Goal: Task Accomplishment & Management: Manage account settings

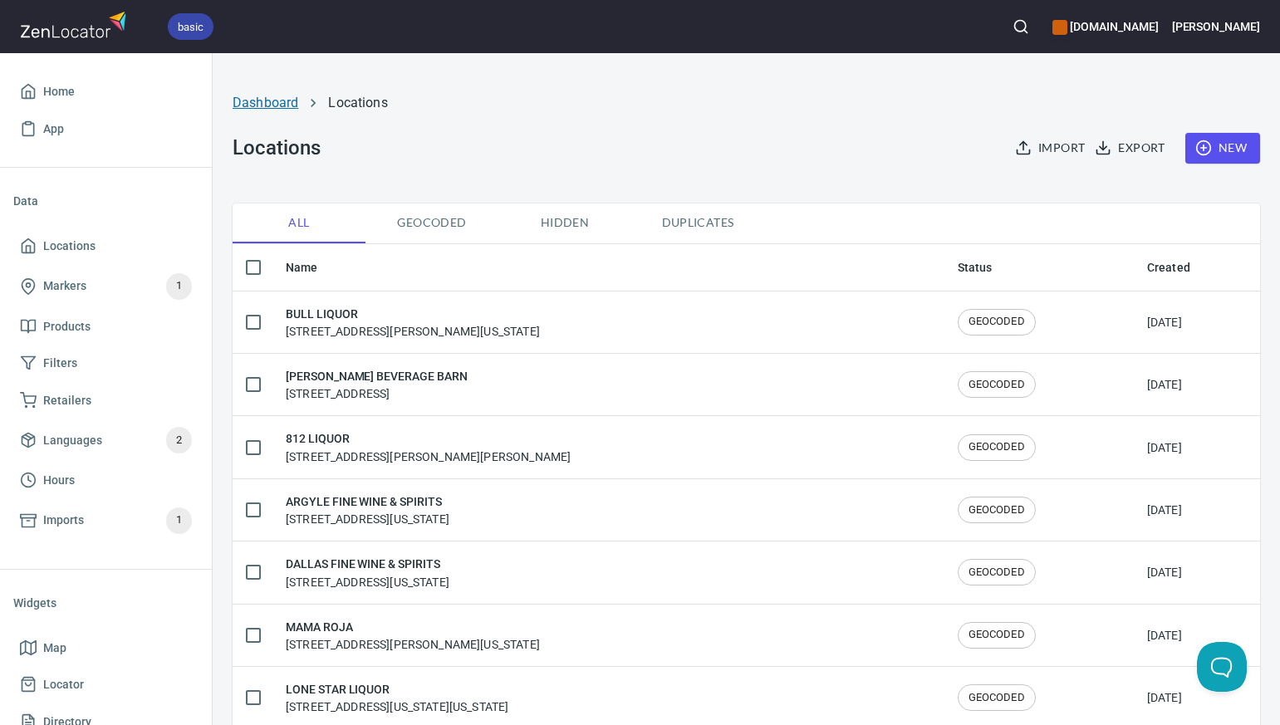
click at [272, 103] on link "Dashboard" at bounding box center [266, 103] width 66 height 16
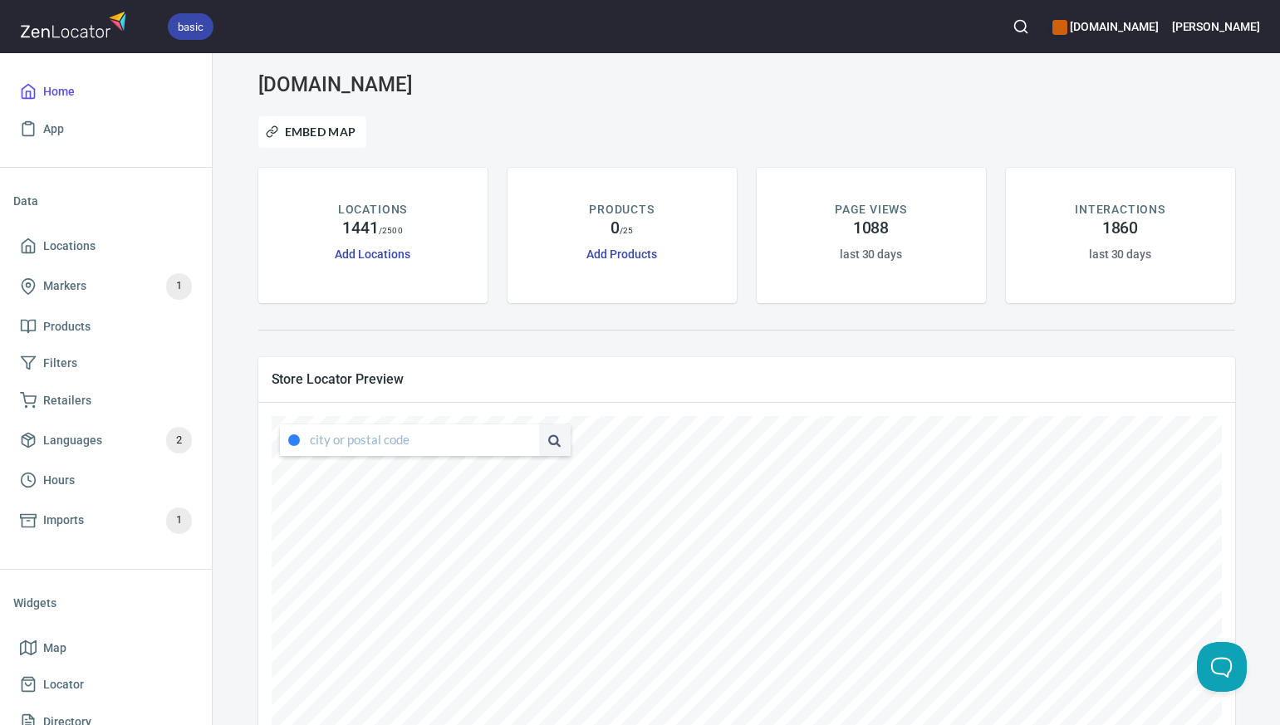
type input "4347 South Capistrano Drive, Dallas, Texas, United States"
drag, startPoint x: 311, startPoint y: 439, endPoint x: 529, endPoint y: 435, distance: 217.6
click at [529, 437] on div "4347 South Capistrano Drive, Dallas, Texas, United States" at bounding box center [425, 440] width 291 height 32
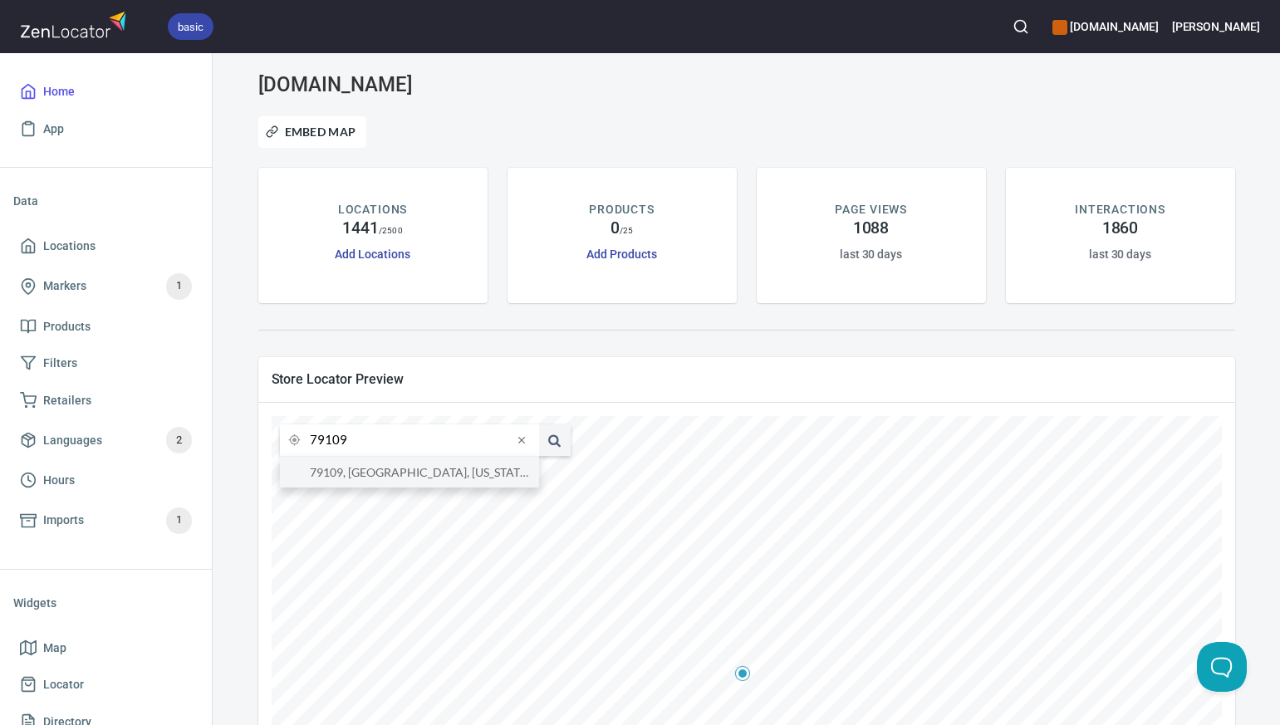
click at [489, 472] on li "79109, Amarillo, Texas, United States" at bounding box center [409, 472] width 259 height 31
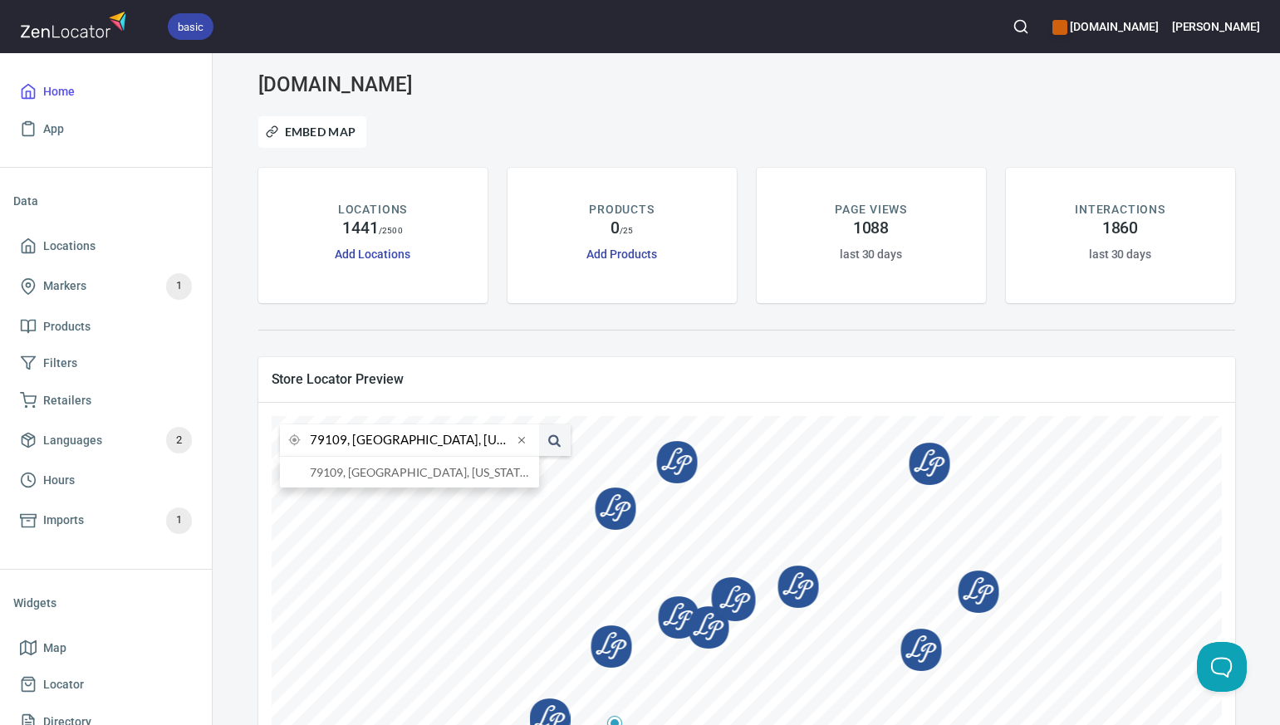
click at [345, 439] on input "79109, Amarillo, Texas, United States" at bounding box center [411, 440] width 203 height 32
click at [350, 468] on li "76710, Waco, Texas, United States" at bounding box center [409, 472] width 259 height 31
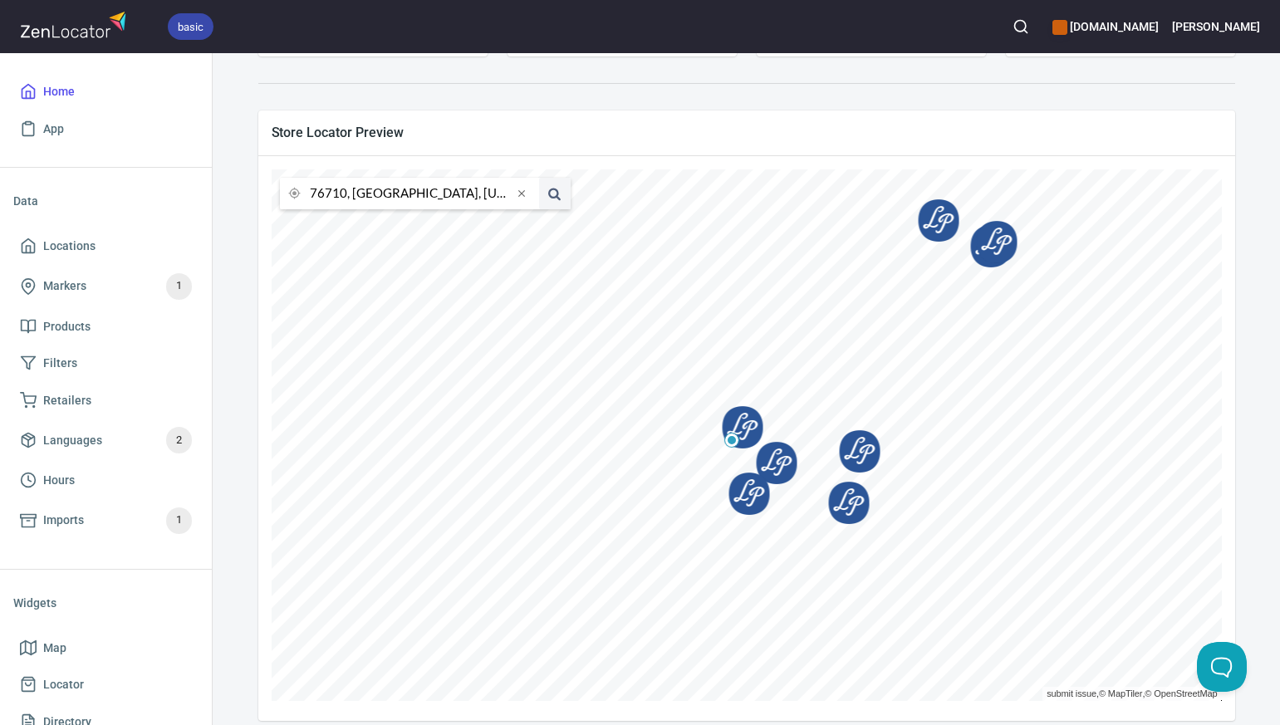
scroll to position [262, 0]
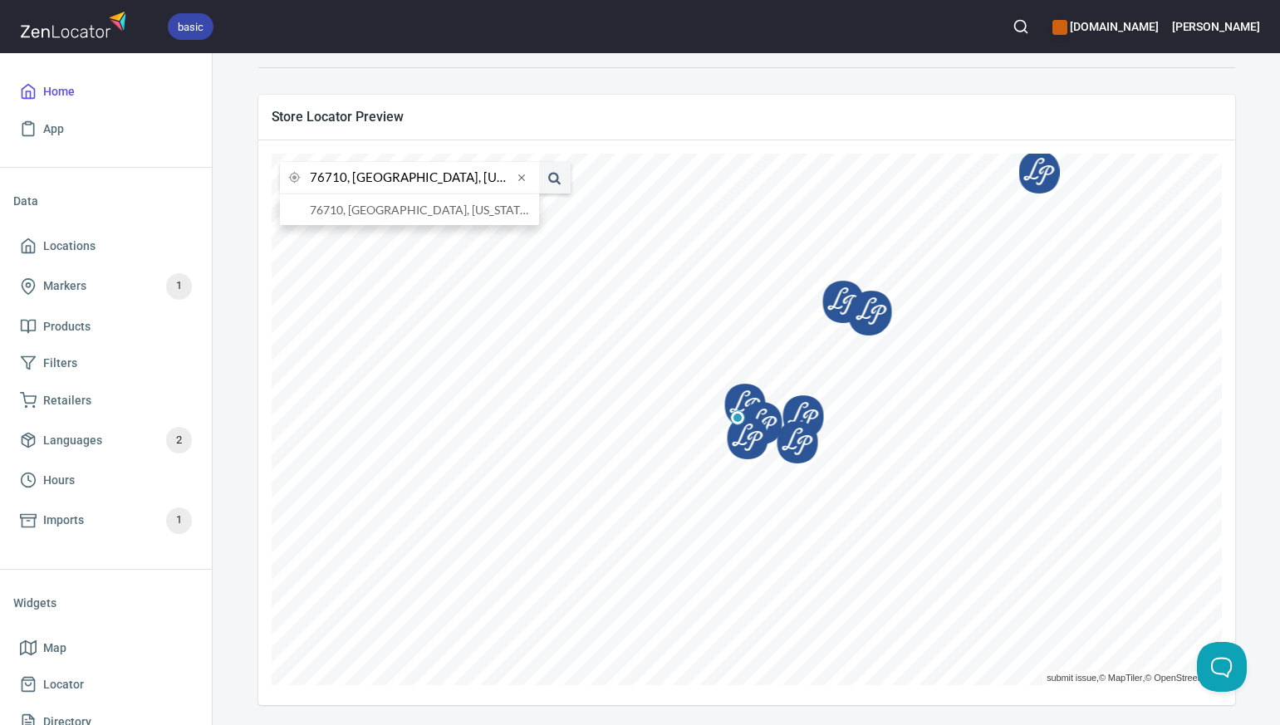
click at [345, 179] on input "76710, Waco, Texas, United States" at bounding box center [411, 178] width 203 height 32
click at [353, 210] on li "76009, Alvarado, Texas, United States" at bounding box center [409, 209] width 259 height 31
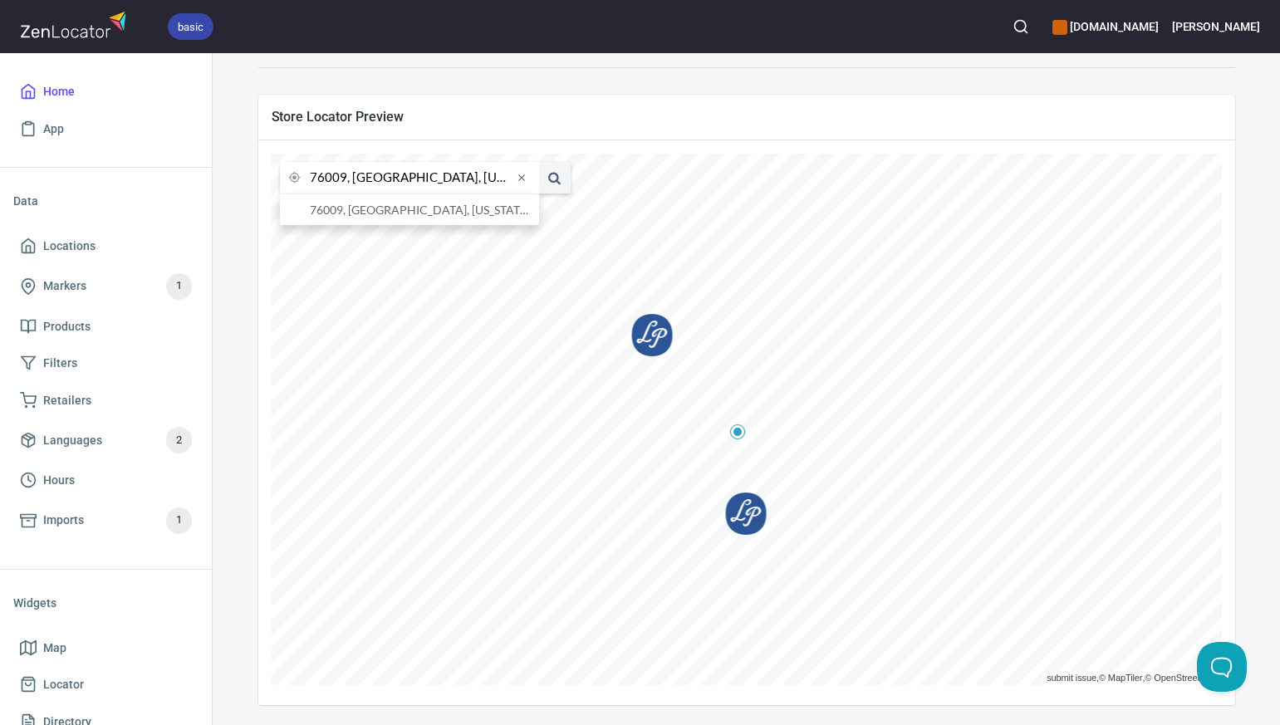
click at [345, 179] on input "76009, Alvarado, Texas, United States" at bounding box center [411, 178] width 203 height 32
click at [355, 210] on li "76708, Waco, Texas, United States" at bounding box center [409, 209] width 259 height 31
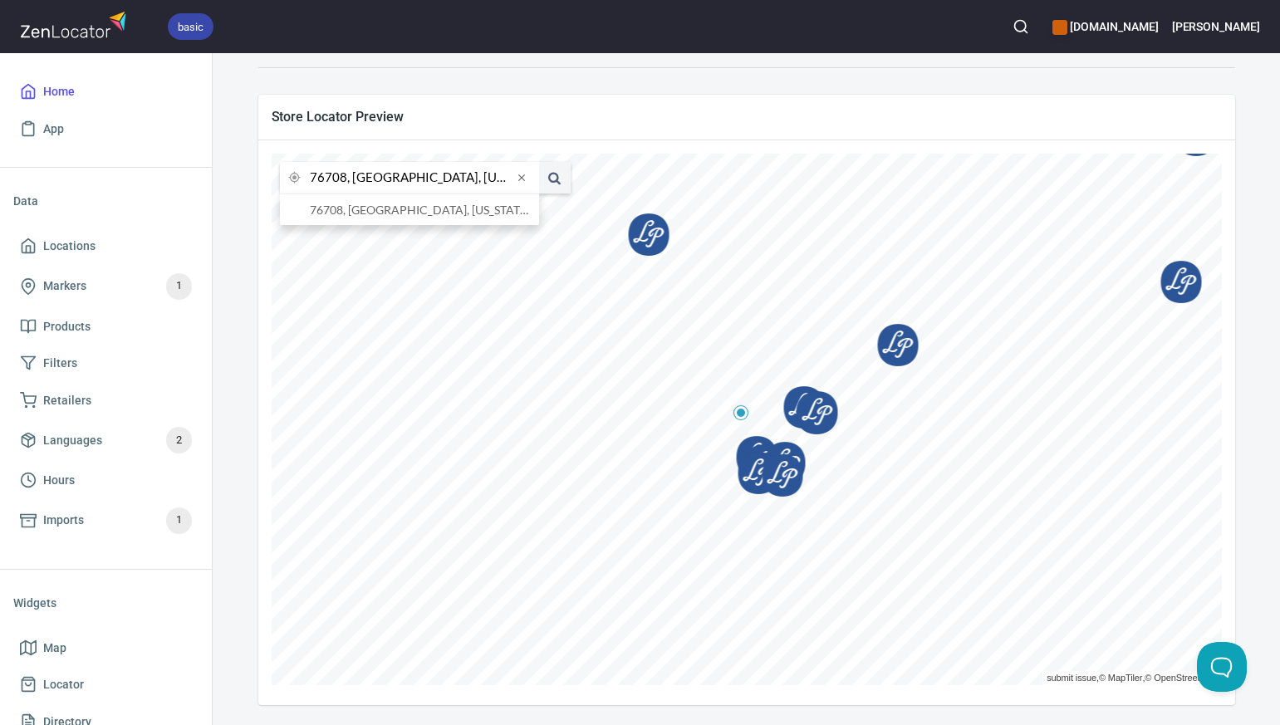
click at [345, 179] on input "76708, Waco, Texas, United States" at bounding box center [411, 178] width 203 height 32
click at [356, 211] on li "76710, Waco, Texas, United States" at bounding box center [409, 209] width 259 height 31
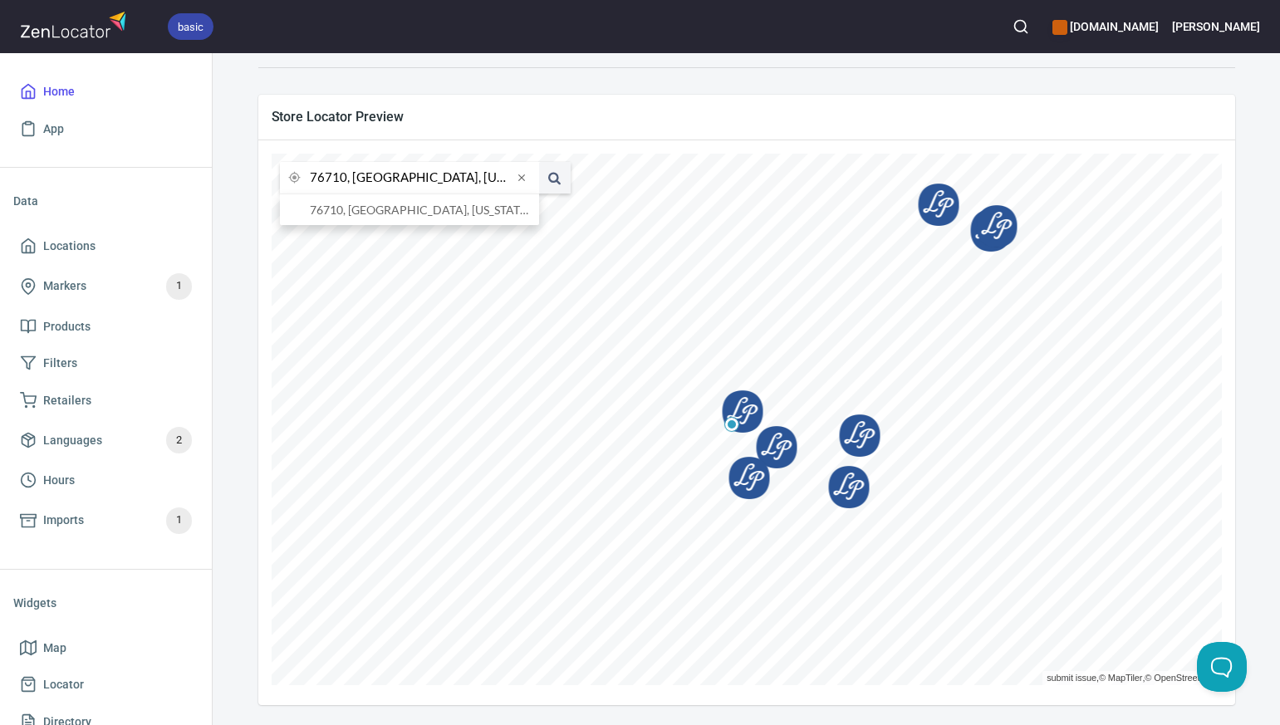
click at [345, 178] on input "76710, Waco, Texas, United States" at bounding box center [411, 178] width 203 height 32
click at [362, 211] on li "81230, Gunnison, Colorado, United States" at bounding box center [409, 209] width 259 height 31
type input "81230, Gunnison, Colorado, United States"
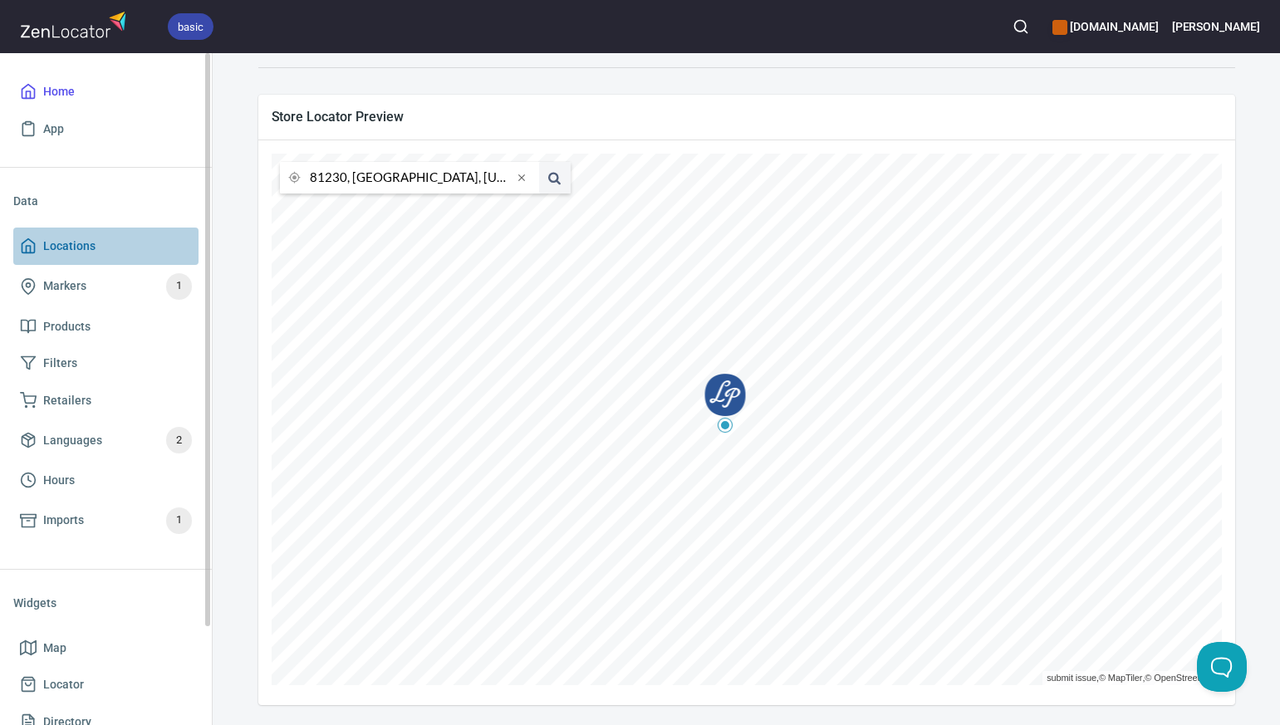
click at [76, 247] on span "Locations" at bounding box center [69, 246] width 52 height 21
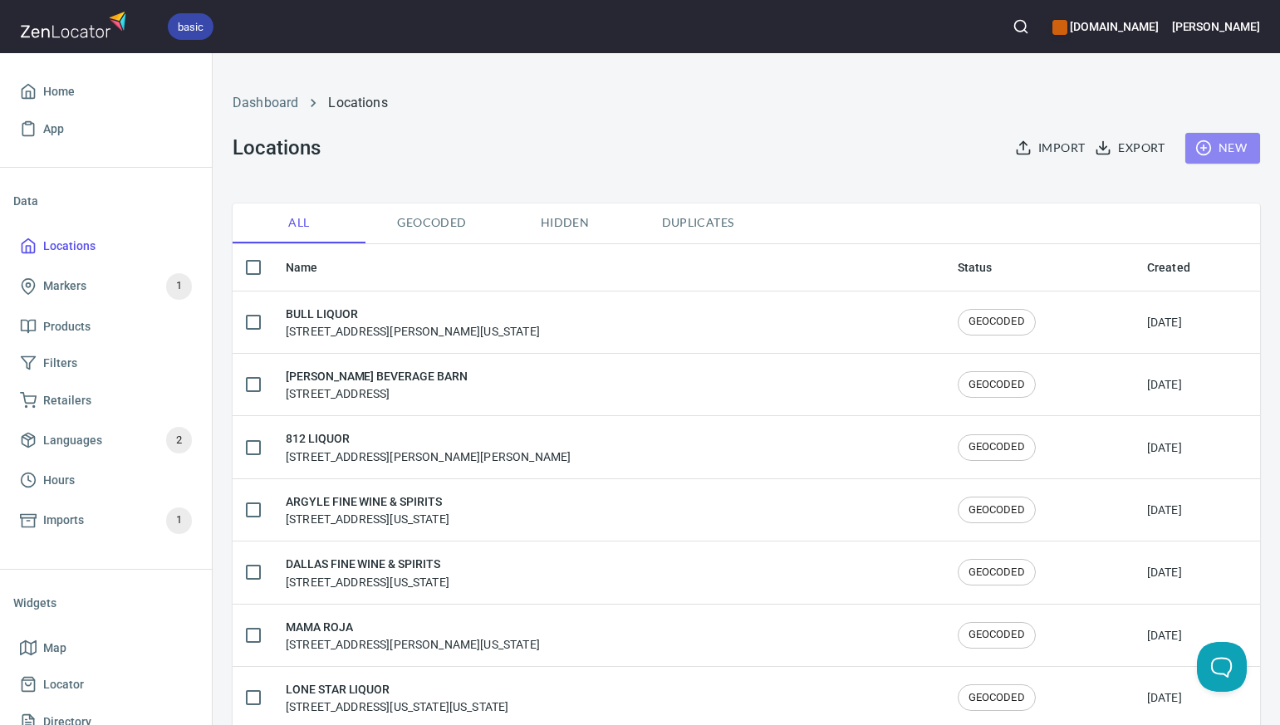
click at [1226, 146] on span "New" at bounding box center [1222, 148] width 48 height 21
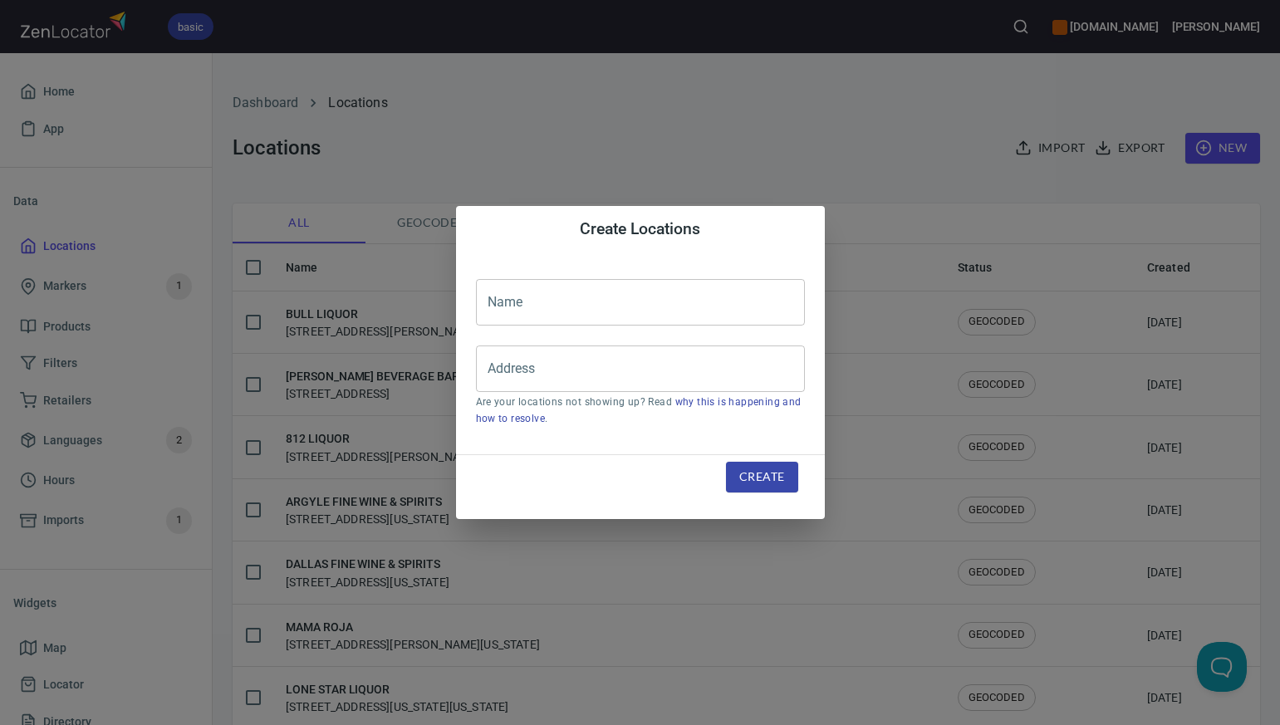
click at [492, 296] on input "text" at bounding box center [640, 302] width 329 height 47
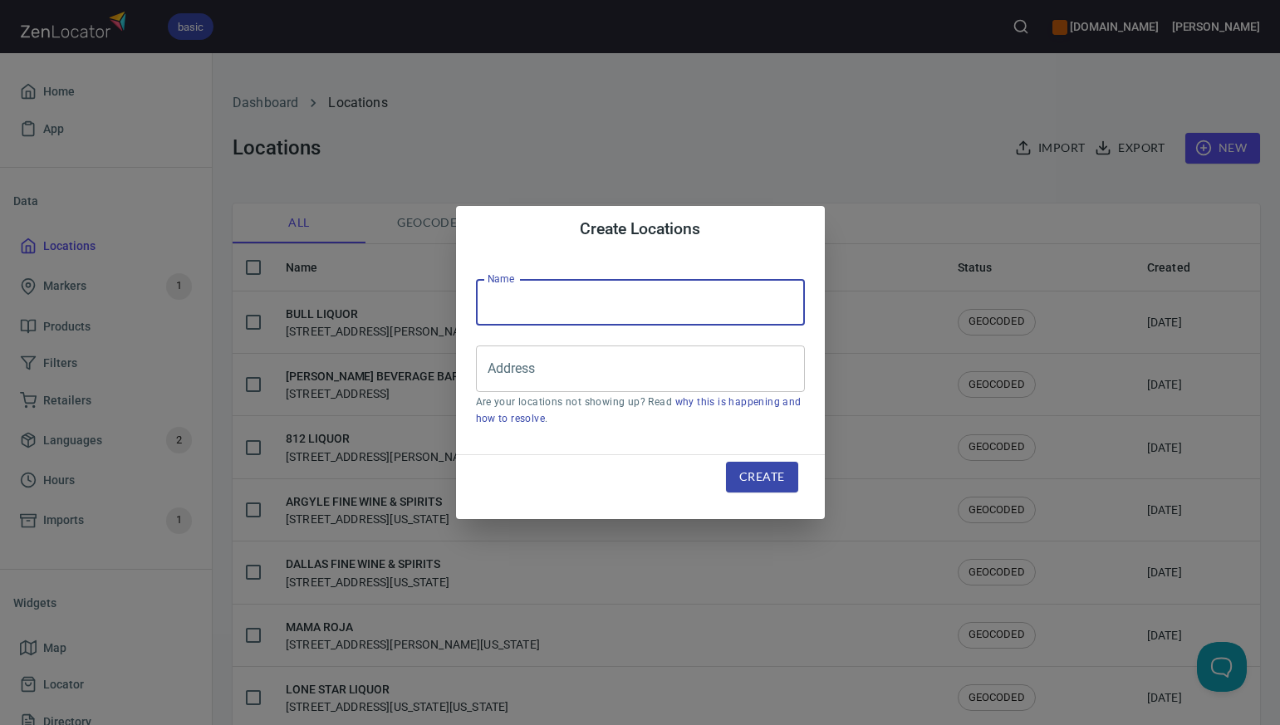
paste input "BLUEBIRD BOTTLESHOP - EFT"
type input "BLUEBIRD BOTTLESHOP"
click at [502, 360] on input "Address" at bounding box center [627, 369] width 289 height 32
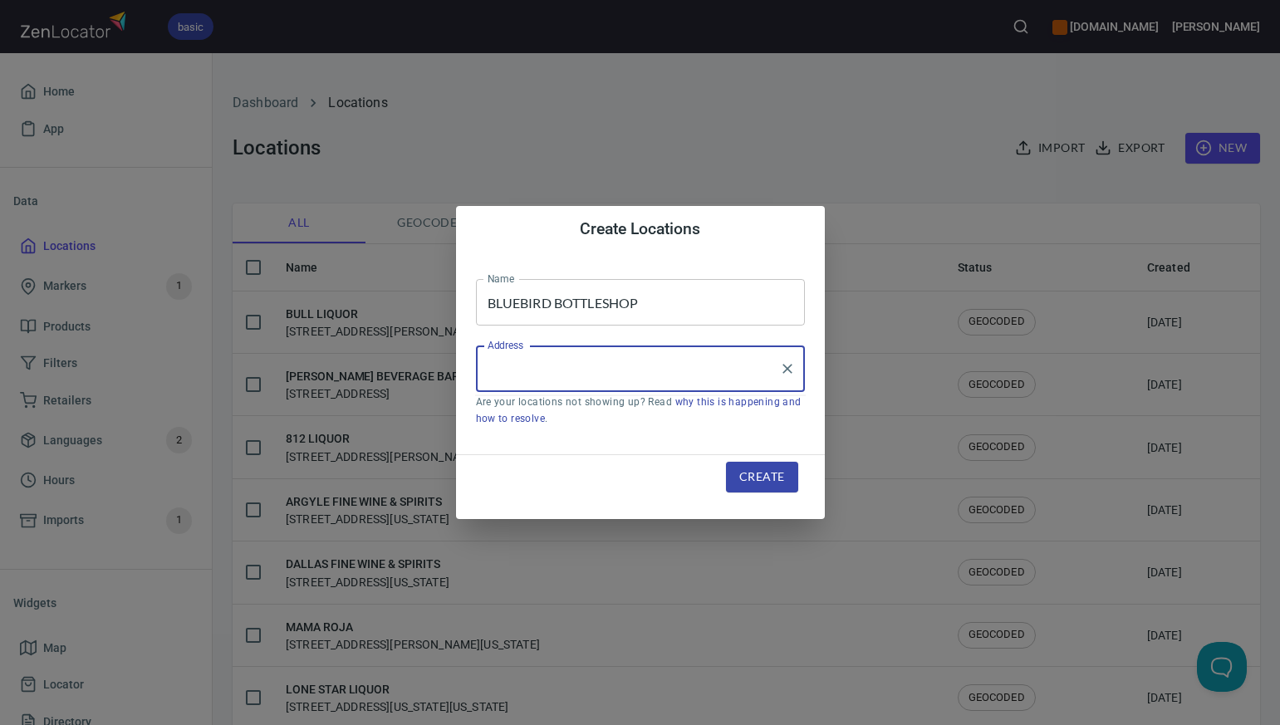
paste input "901 NORTH MAIN ST, , GUNNISON, CO81230"
click at [536, 413] on li "[STREET_ADDRESS][US_STATE]" at bounding box center [640, 417] width 329 height 30
type input "[STREET_ADDRESS][US_STATE]"
click at [751, 477] on span "Create" at bounding box center [761, 477] width 45 height 21
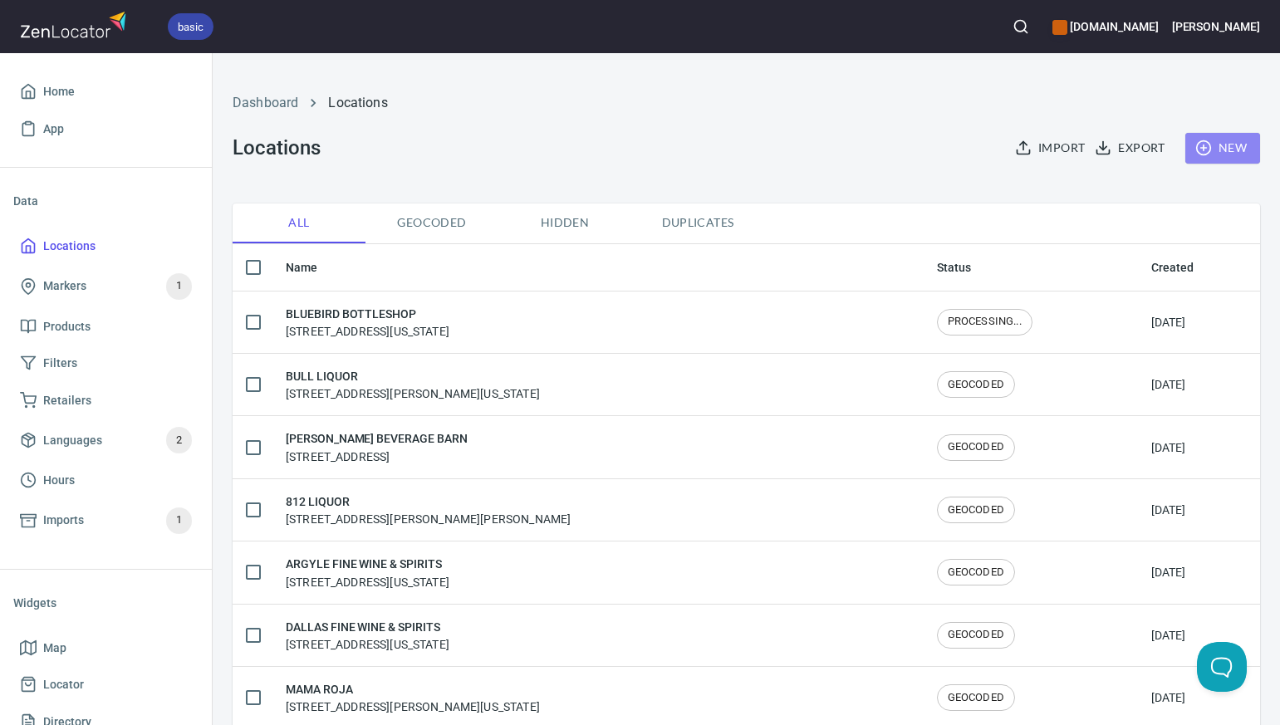
click at [1228, 144] on span "New" at bounding box center [1222, 148] width 48 height 21
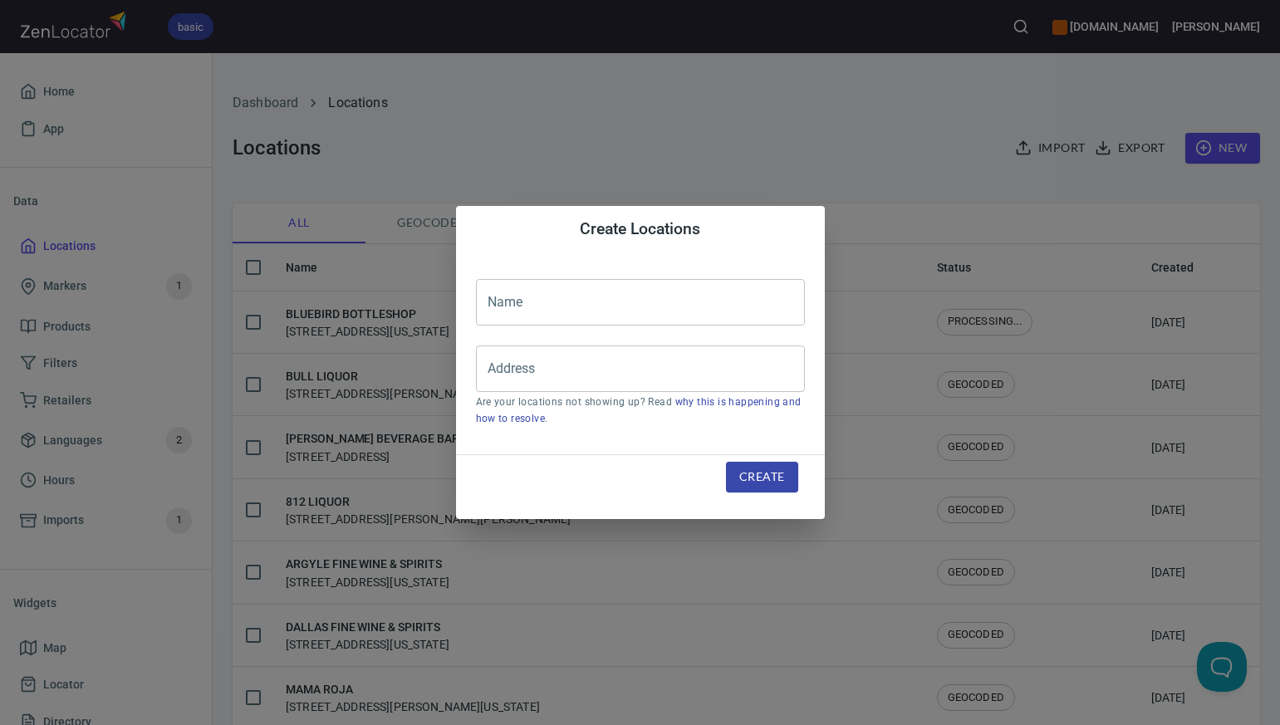
click at [502, 302] on input "text" at bounding box center [640, 302] width 329 height 47
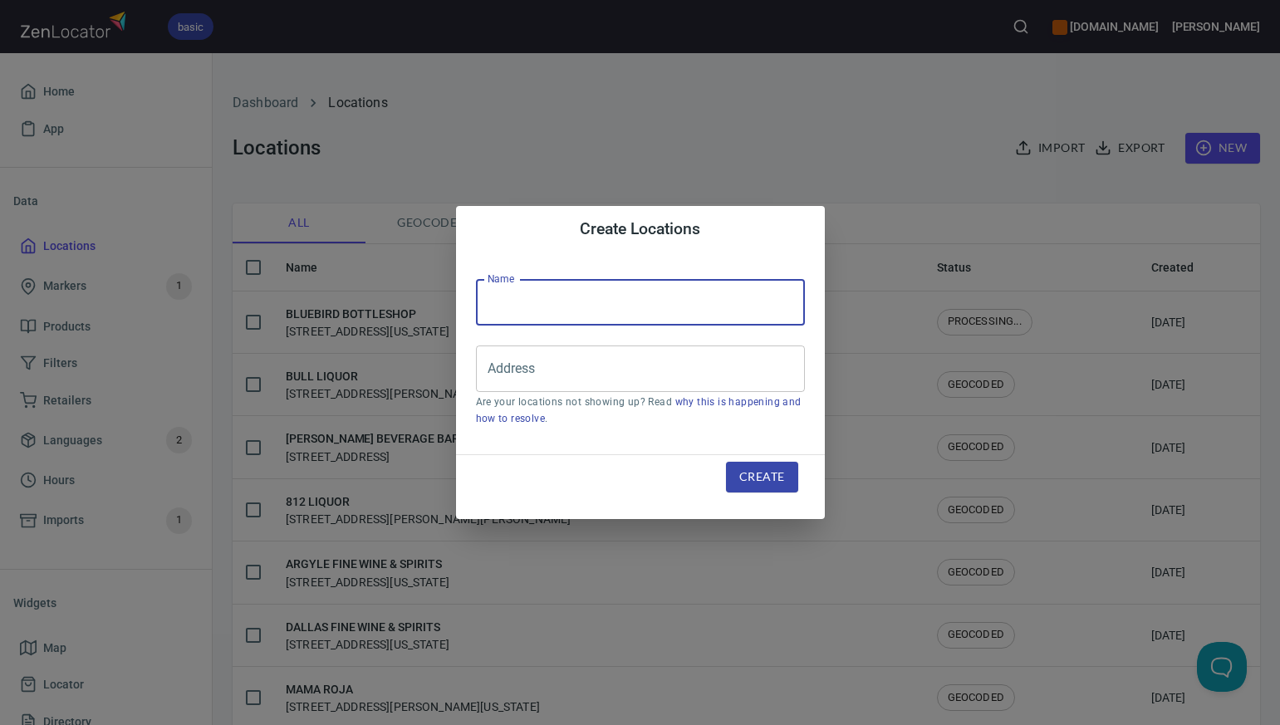
paste input "BOSQUE SPIRITS (DEFT)"
type input "BOSQUE SPIRITS"
click at [495, 362] on input "Address" at bounding box center [627, 369] width 289 height 32
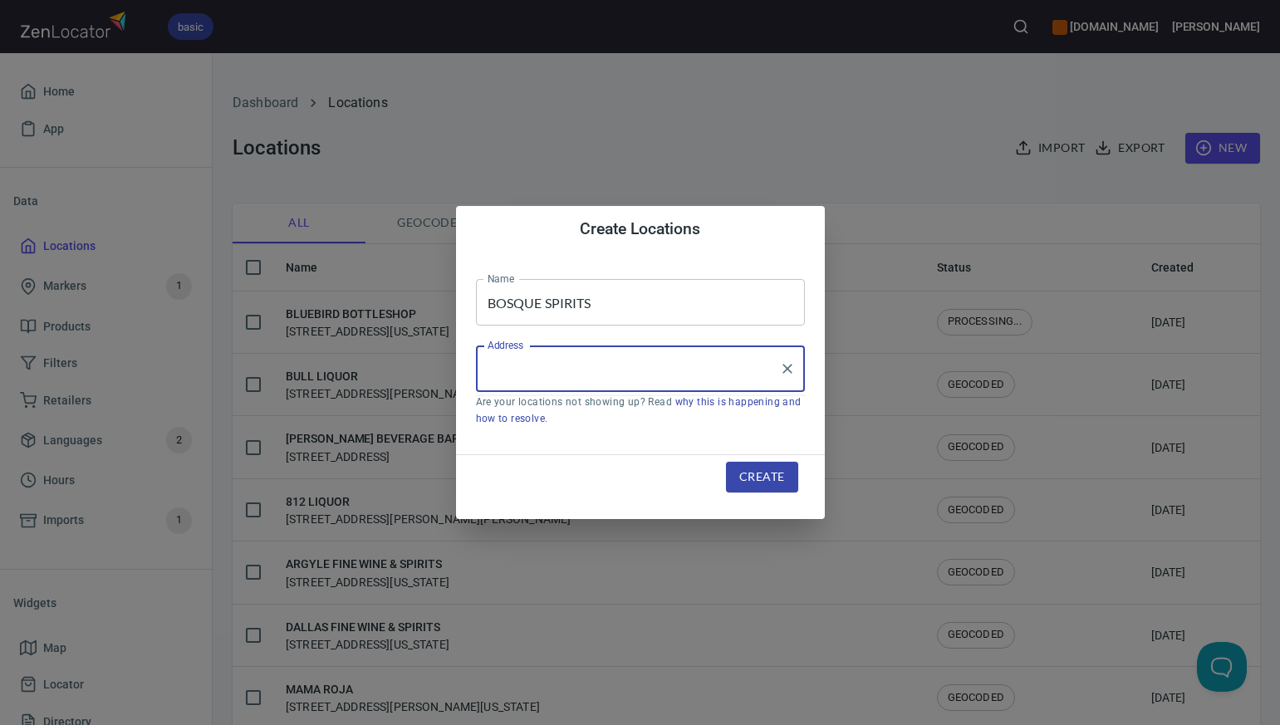
paste input "7321 BOSQUE, (DEFT), WACO, TX767104022"
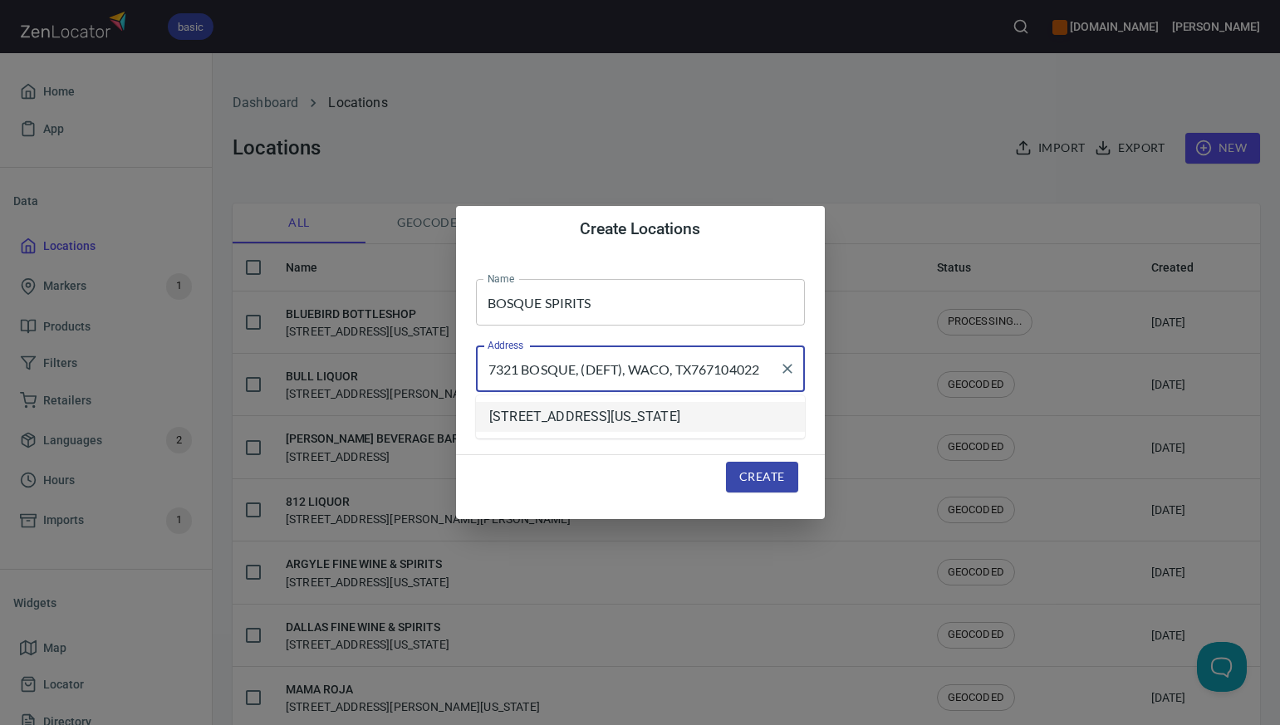
click at [624, 414] on li "[STREET_ADDRESS][US_STATE]" at bounding box center [640, 417] width 329 height 30
type input "[STREET_ADDRESS][US_STATE]"
click at [753, 477] on span "Create" at bounding box center [761, 477] width 45 height 21
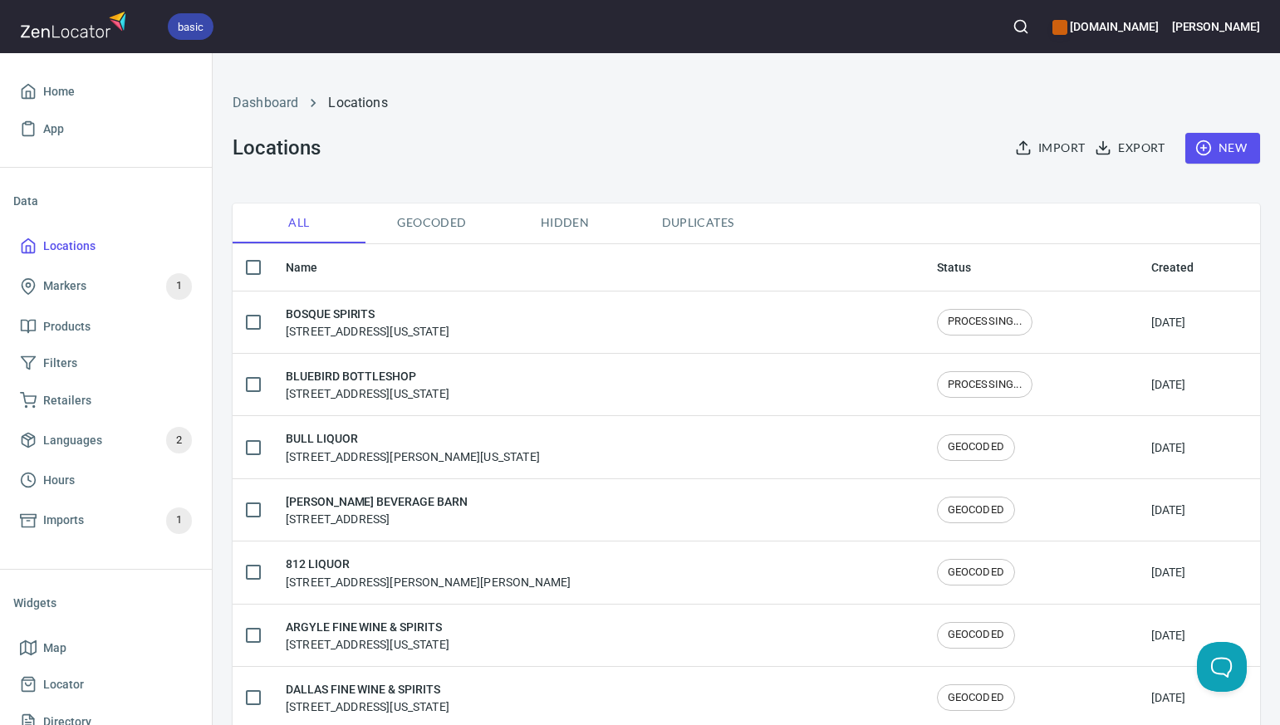
click at [1220, 145] on span "New" at bounding box center [1222, 148] width 48 height 21
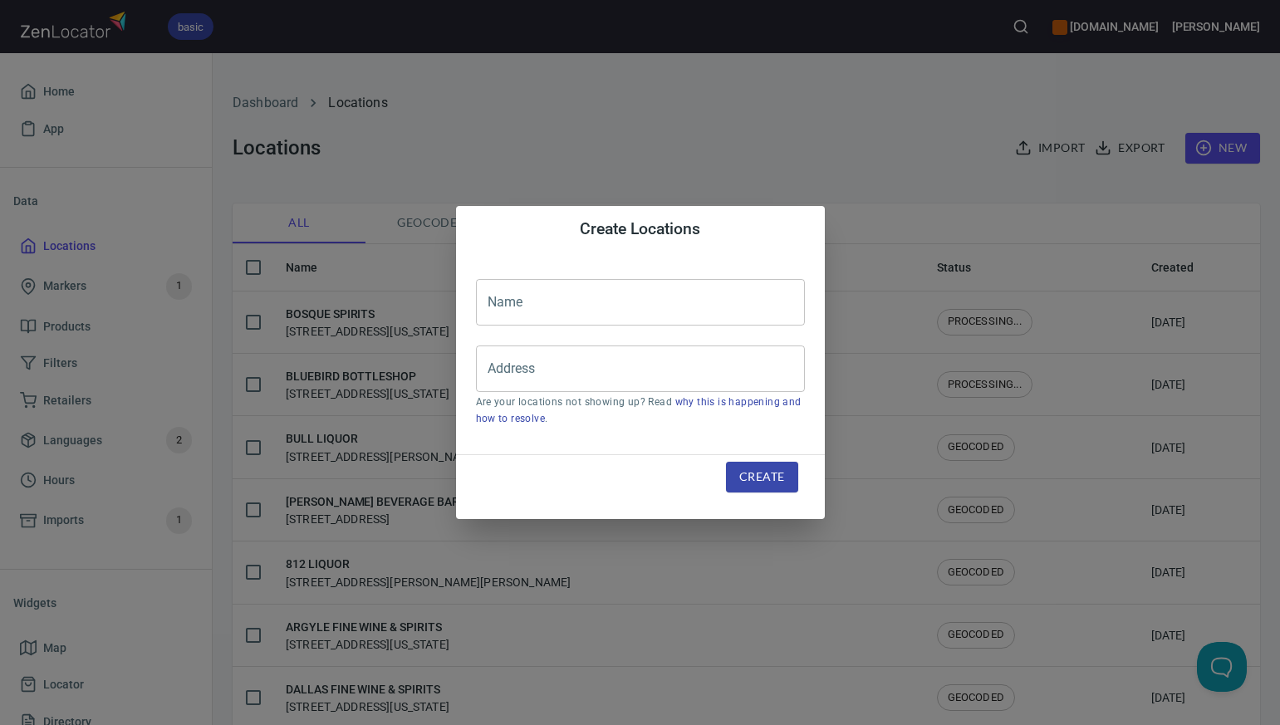
click at [490, 301] on input "text" at bounding box center [640, 302] width 329 height 47
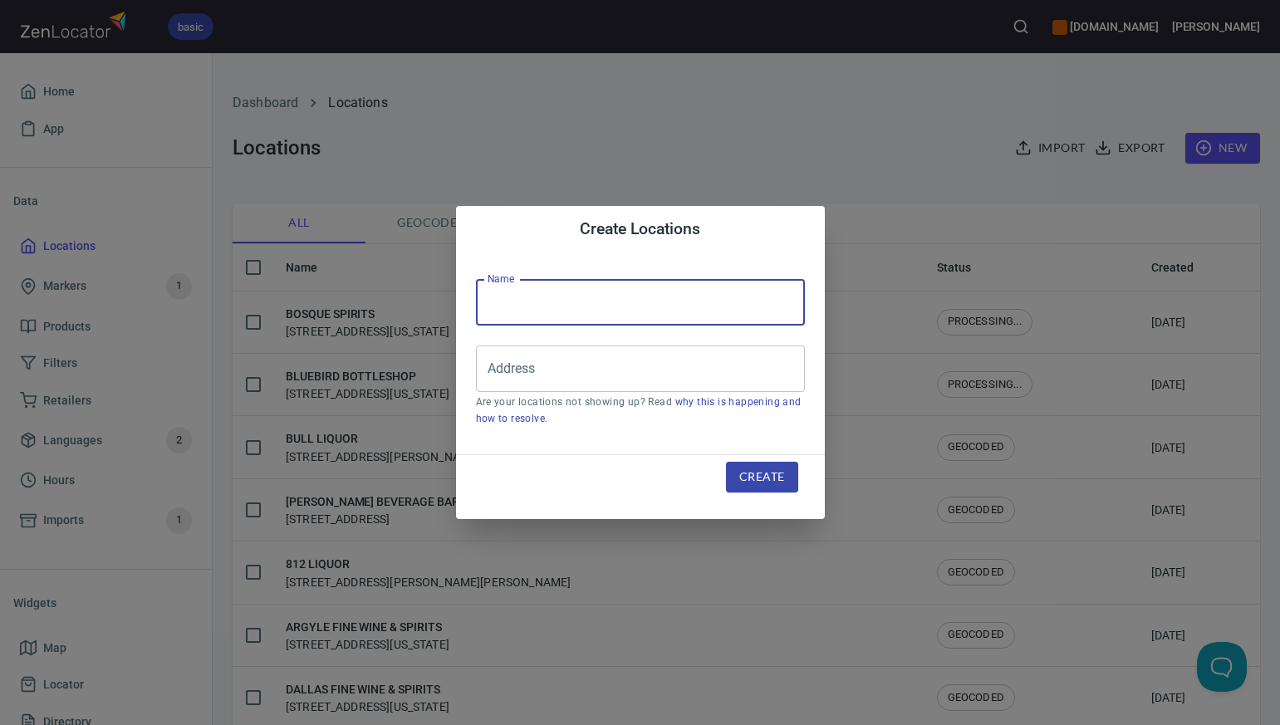
paste input "PARTY PACK"
type input "PARTY PACK"
click at [487, 366] on input "Address" at bounding box center [627, 369] width 289 height 32
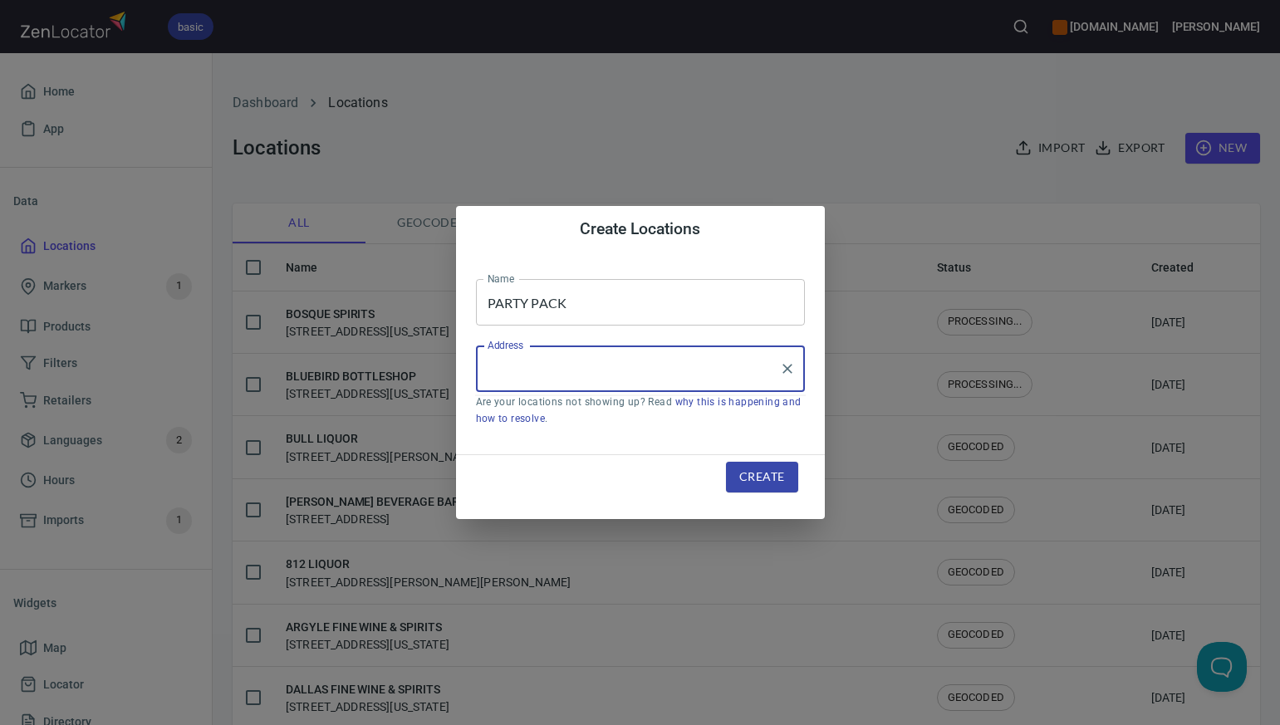
paste input "3530 N 19TH ST, , WACO, TX767082008"
click at [548, 418] on li "[STREET_ADDRESS][US_STATE]" at bounding box center [640, 417] width 329 height 30
type input "[STREET_ADDRESS][US_STATE]"
click at [758, 475] on span "Create" at bounding box center [761, 477] width 45 height 21
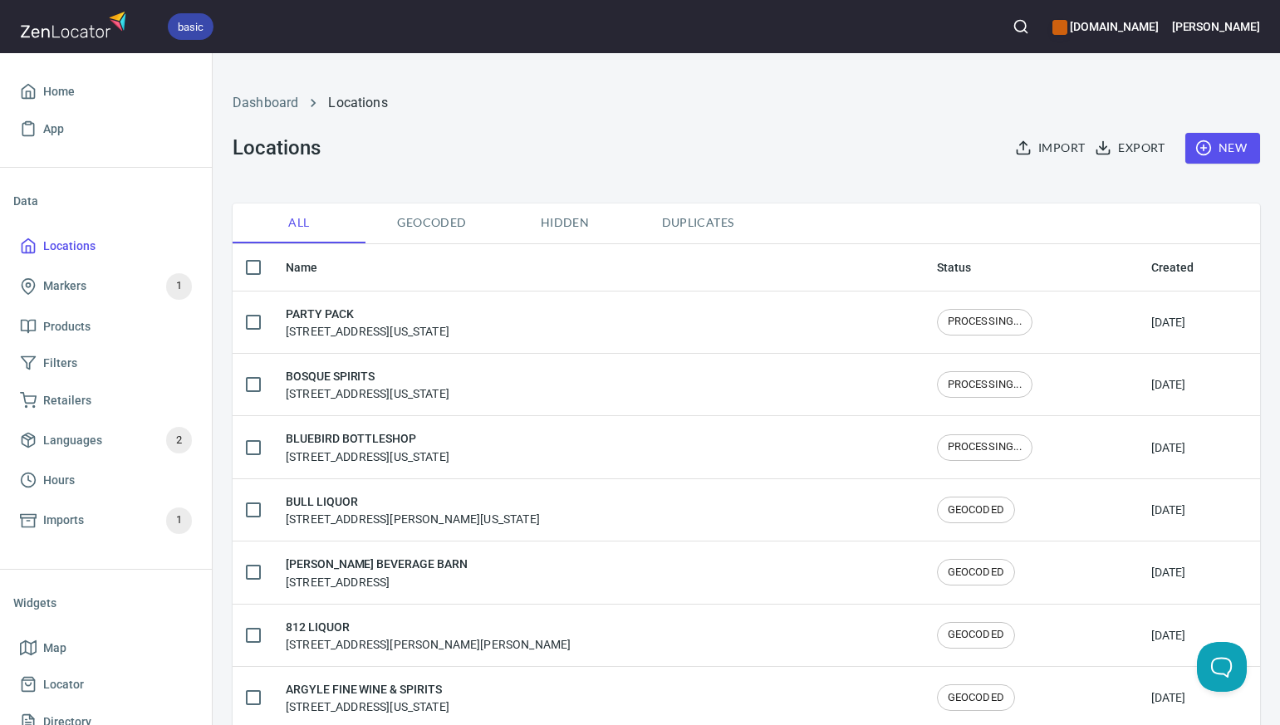
click at [1221, 144] on span "New" at bounding box center [1222, 148] width 48 height 21
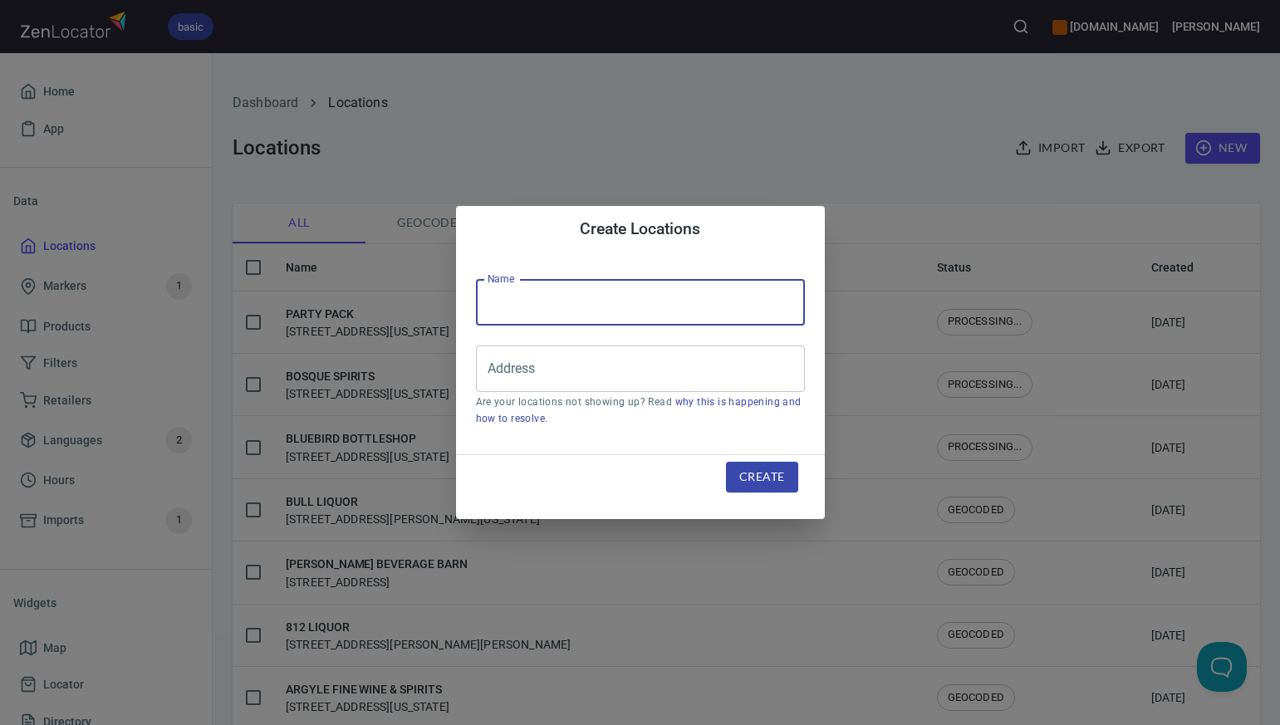
click at [497, 301] on input "text" at bounding box center [640, 302] width 329 height 47
paste input "WARDS LIQUOR STORE"
type input "WARDS LIQUOR STORE"
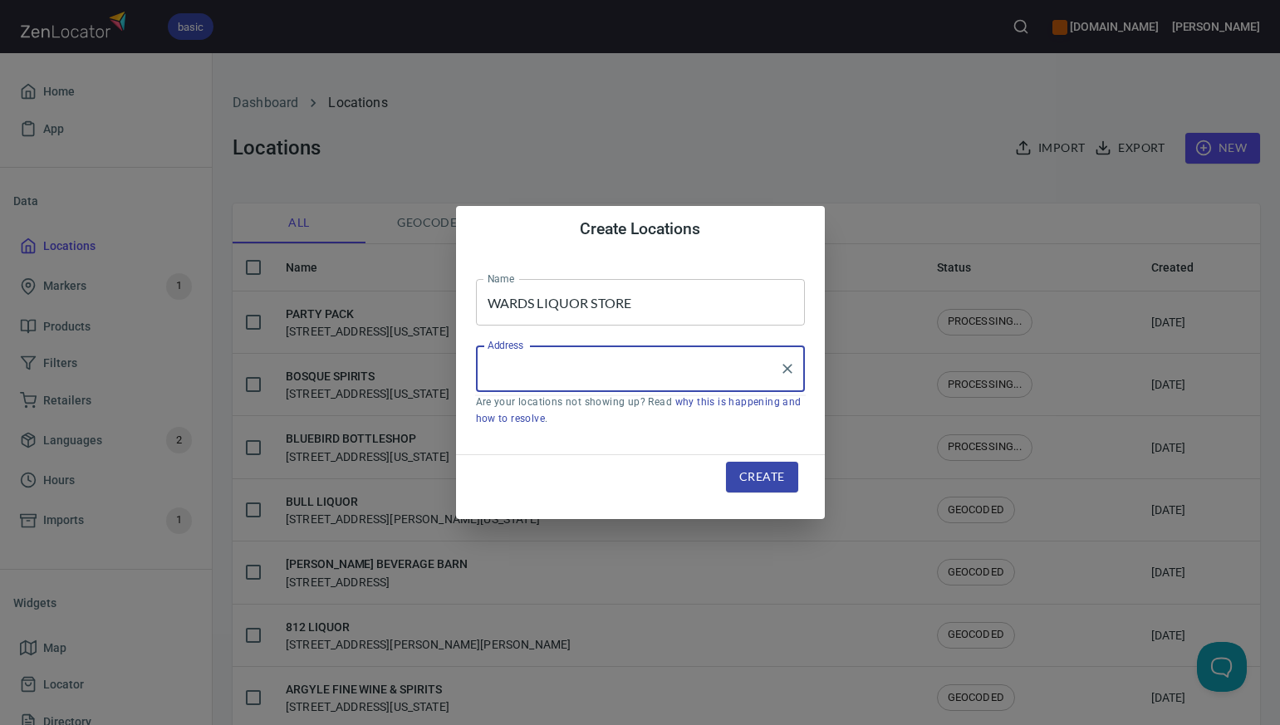
click at [491, 367] on input "Address" at bounding box center [627, 369] width 289 height 32
paste input "4020 BOSQUE BOULEVARD, , WACO, TX76710"
click at [552, 423] on li "[STREET_ADDRESS][US_STATE]" at bounding box center [640, 417] width 329 height 30
type input "[STREET_ADDRESS][US_STATE]"
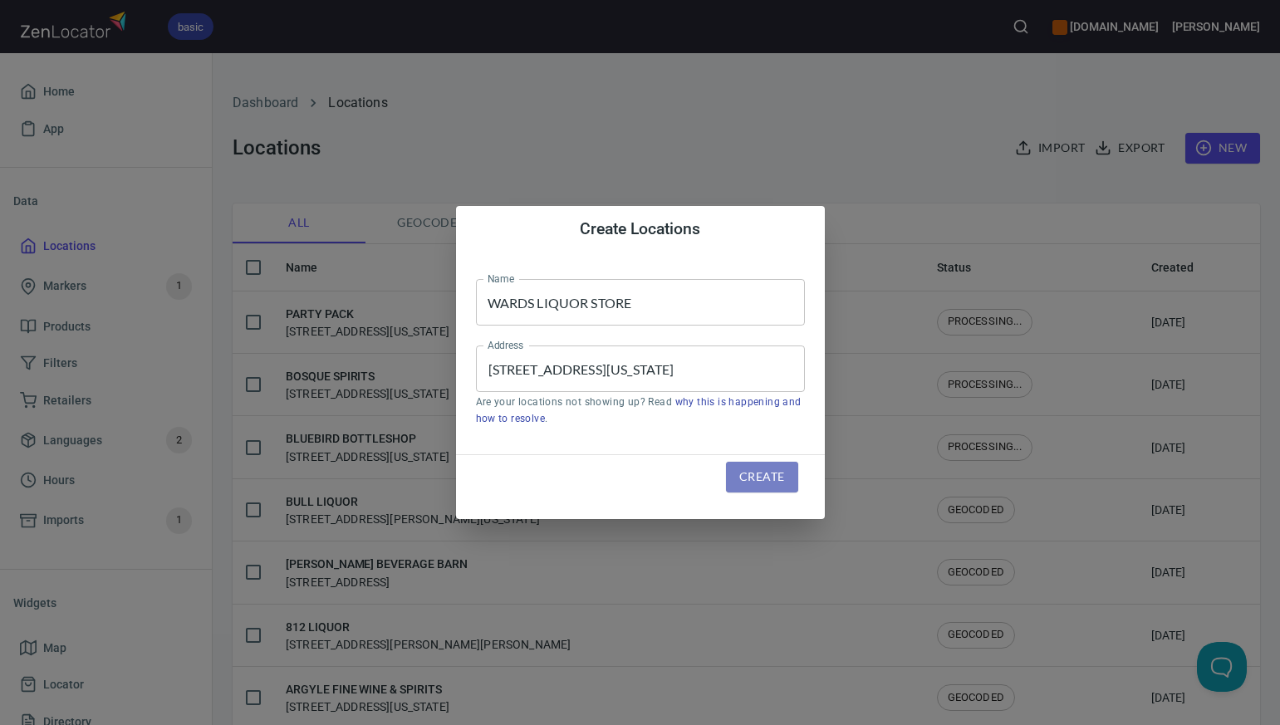
scroll to position [0, 0]
click at [757, 479] on span "Create" at bounding box center [761, 477] width 45 height 21
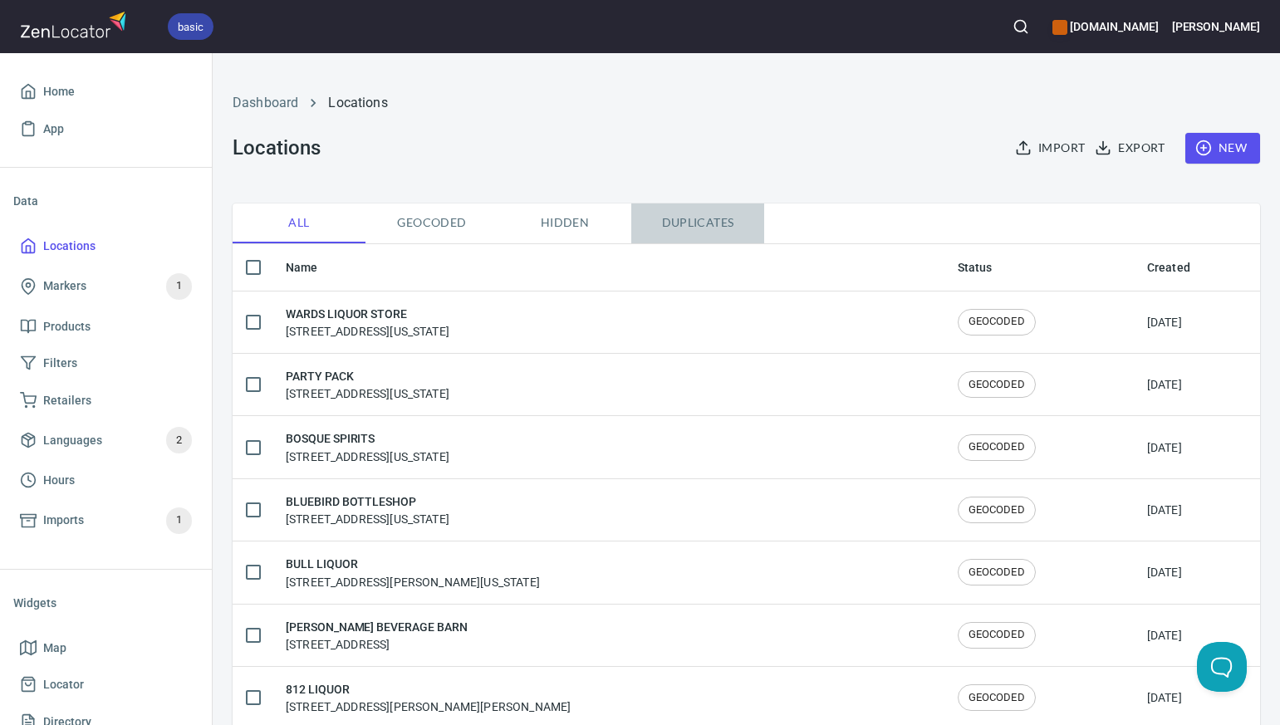
click at [688, 223] on span "Duplicates" at bounding box center [697, 223] width 113 height 21
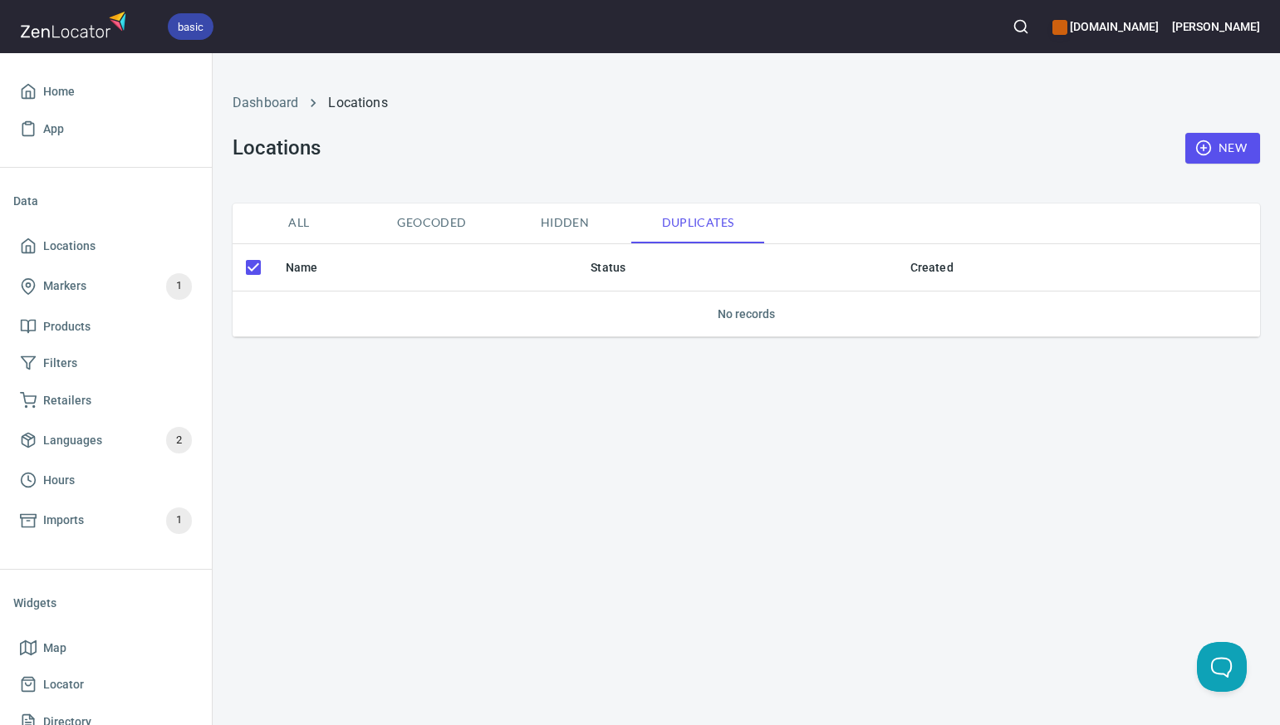
checkbox input "false"
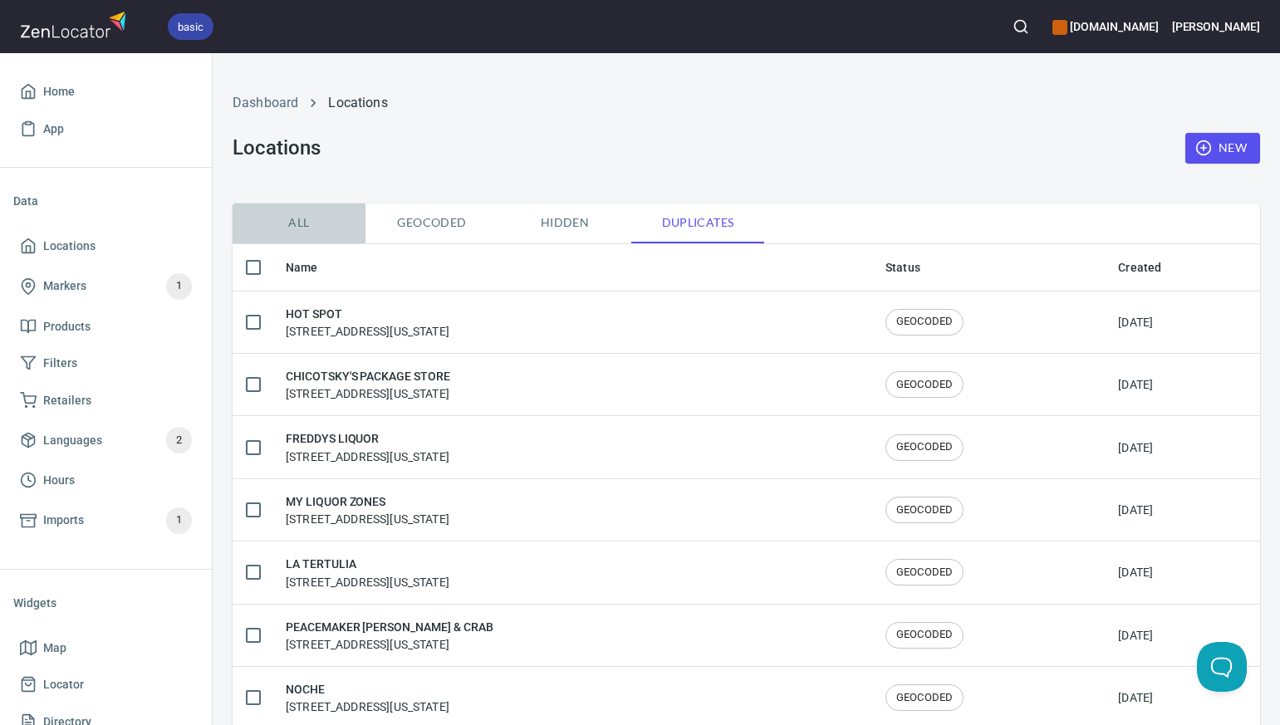
click at [300, 218] on span "All" at bounding box center [298, 223] width 113 height 21
